Goal: Transaction & Acquisition: Book appointment/travel/reservation

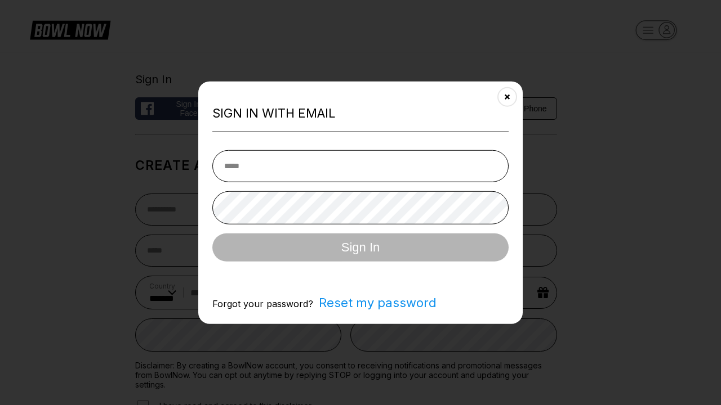
select select "**"
type input "**********"
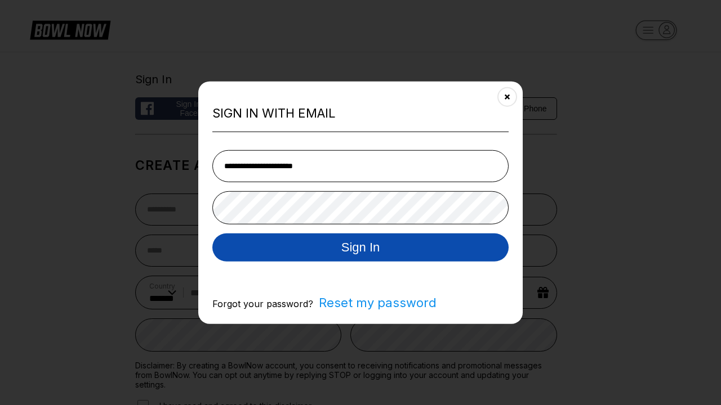
click at [360, 248] on button "Sign In" at bounding box center [360, 247] width 296 height 28
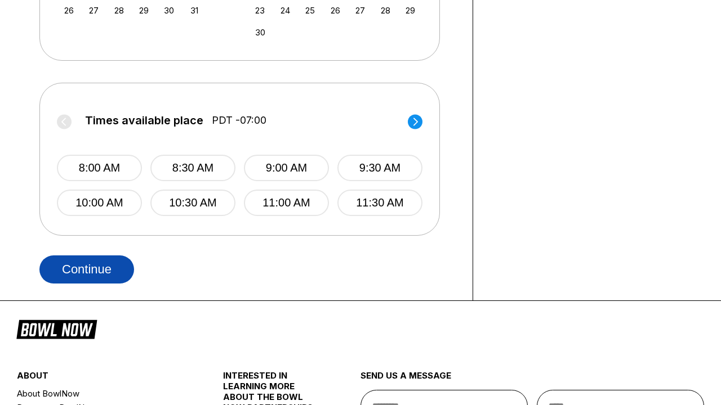
scroll to position [0, 684]
